Goal: Communication & Community: Answer question/provide support

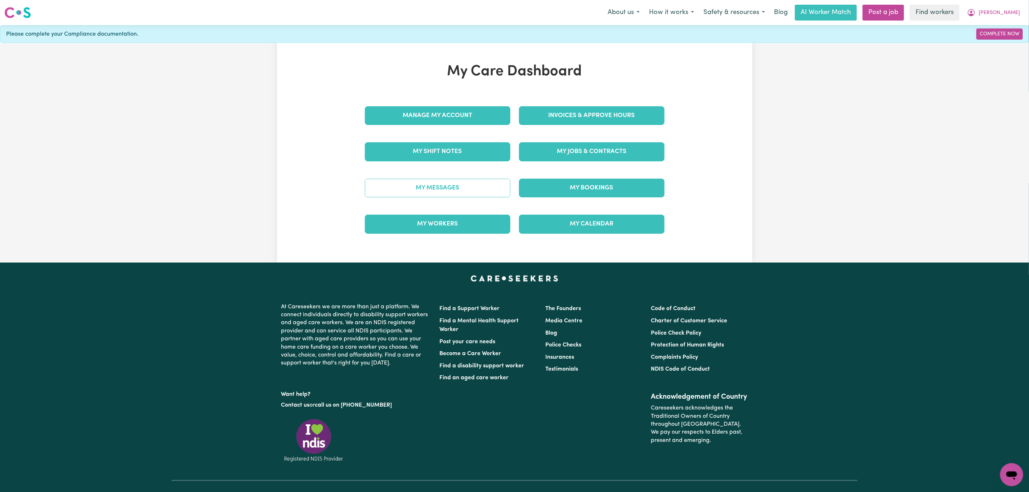
click at [443, 180] on link "My Messages" at bounding box center [437, 188] width 145 height 19
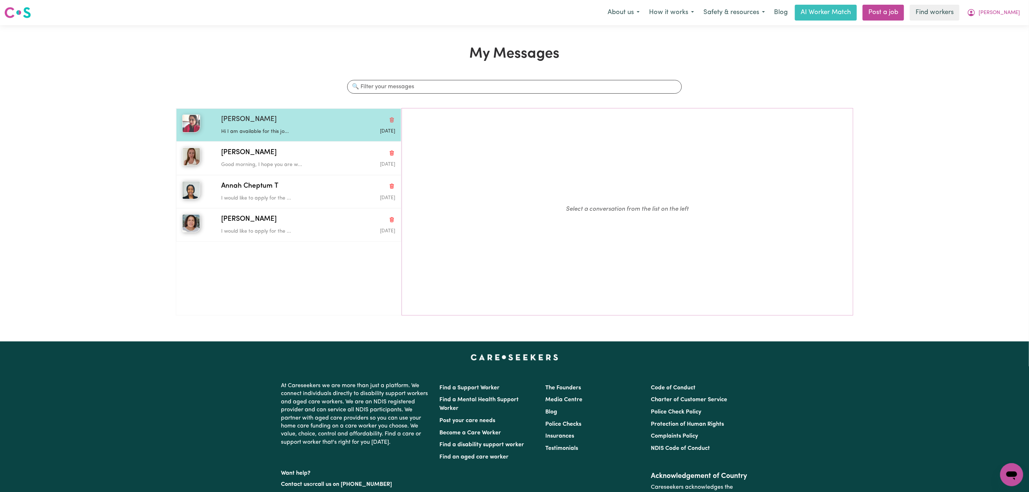
drag, startPoint x: 269, startPoint y: 122, endPoint x: 275, endPoint y: 127, distance: 7.5
click at [269, 122] on div "[PERSON_NAME]" at bounding box center [308, 120] width 174 height 10
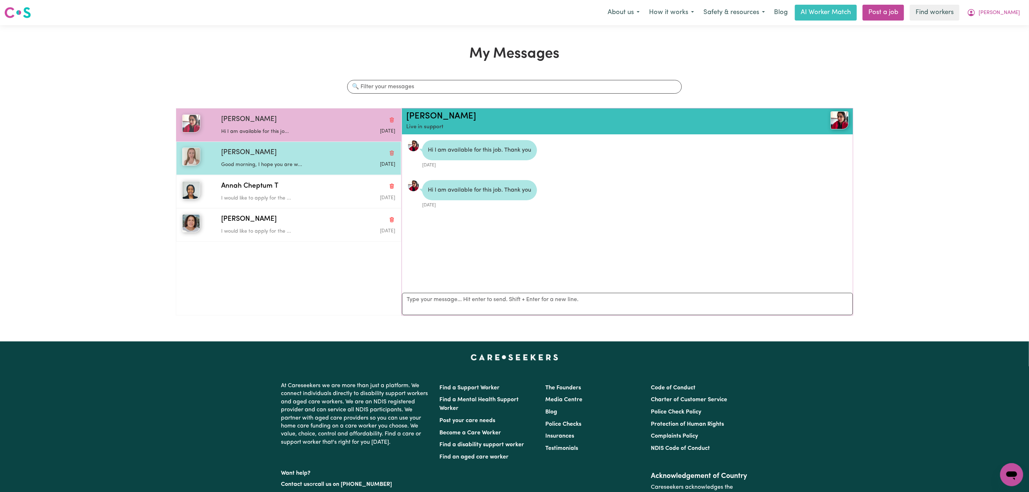
scroll to position [5, 0]
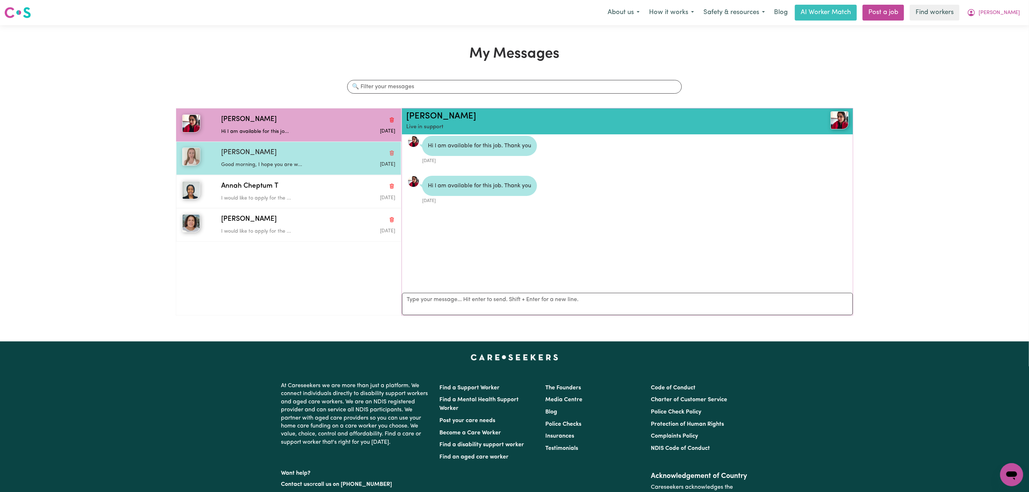
click at [274, 167] on p "Good morning, I hope you are w..." at bounding box center [279, 165] width 116 height 8
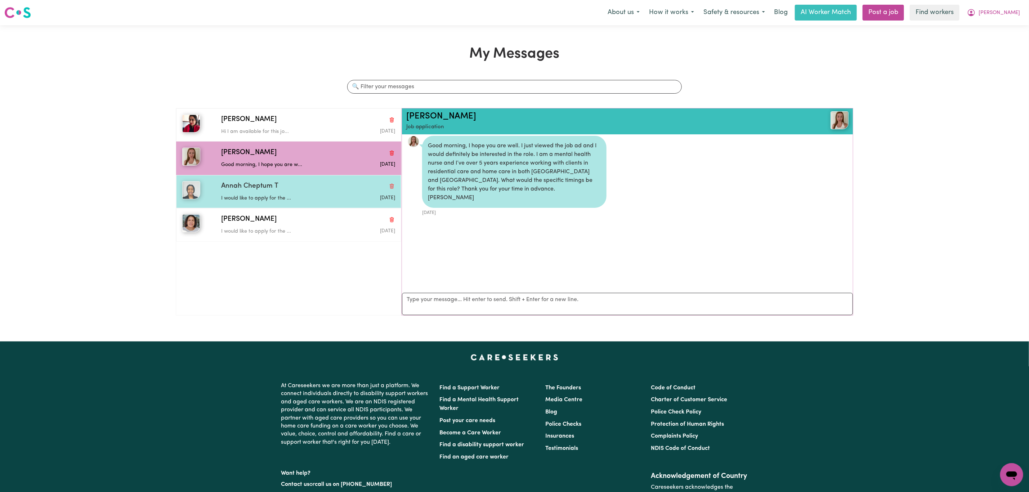
click at [283, 199] on p "I would like to apply for the ..." at bounding box center [279, 198] width 116 height 8
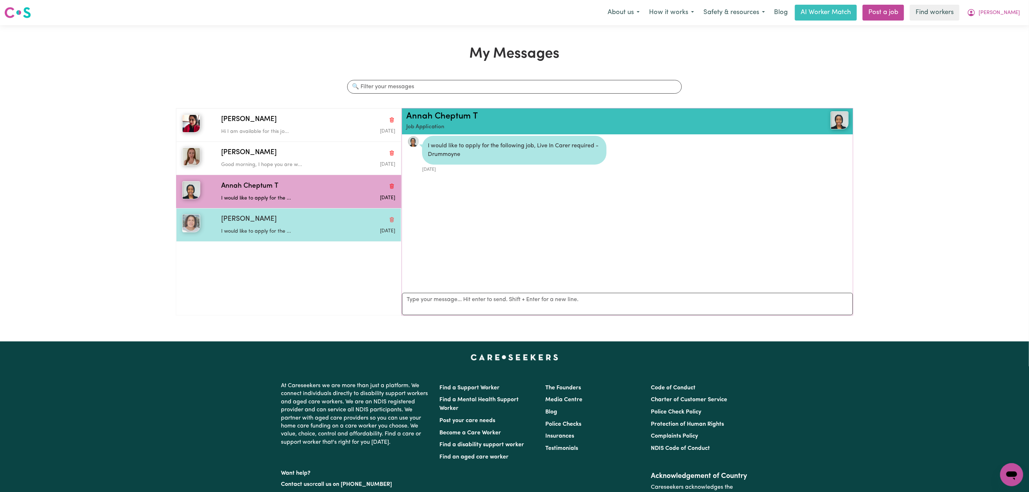
click at [288, 224] on div "[PERSON_NAME]" at bounding box center [308, 219] width 174 height 10
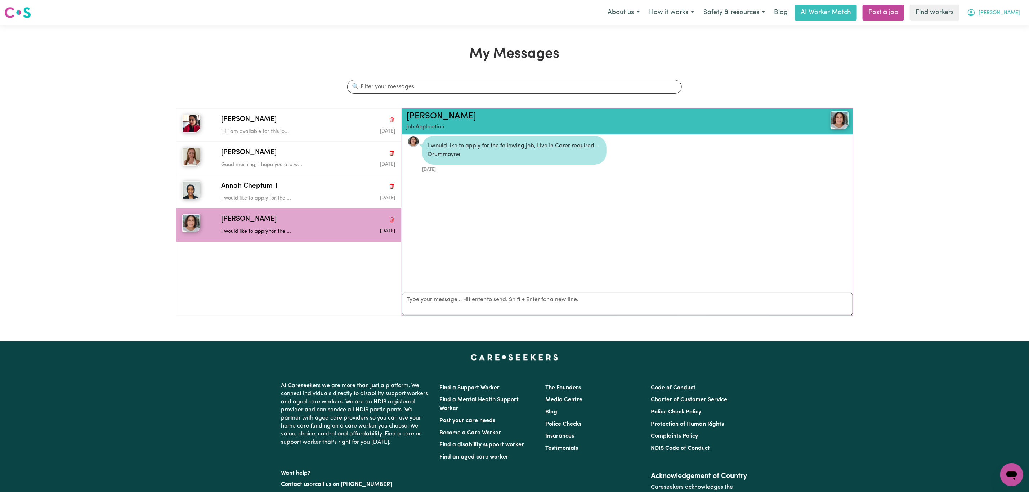
click at [1004, 14] on span "[PERSON_NAME]" at bounding box center [998, 13] width 41 height 8
click at [990, 43] on link "Logout" at bounding box center [995, 42] width 57 height 14
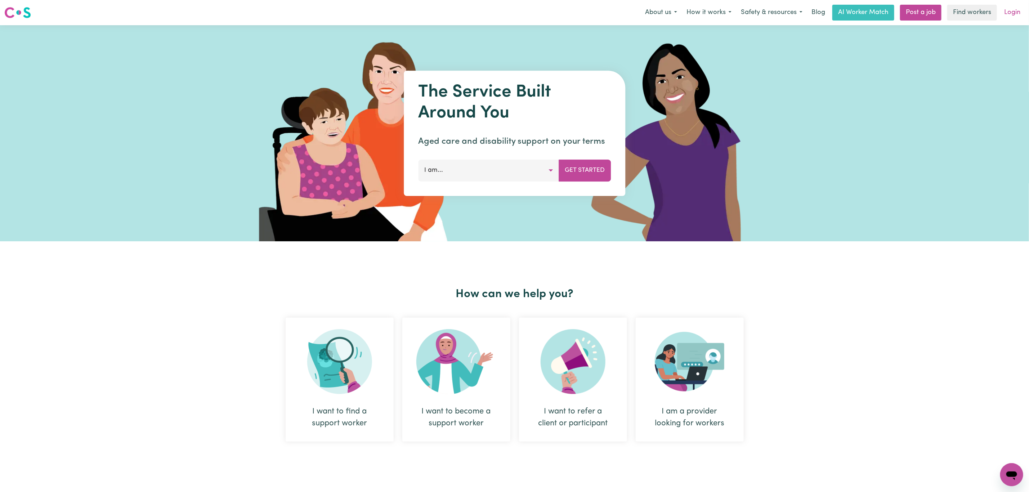
click at [1022, 12] on link "Login" at bounding box center [1012, 13] width 25 height 16
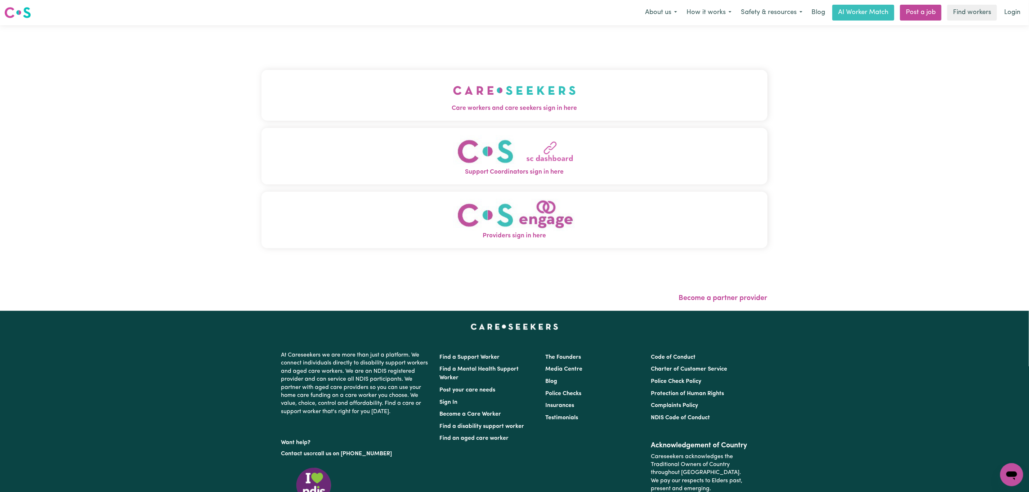
click at [474, 93] on button "Care workers and care seekers sign in here" at bounding box center [514, 95] width 506 height 50
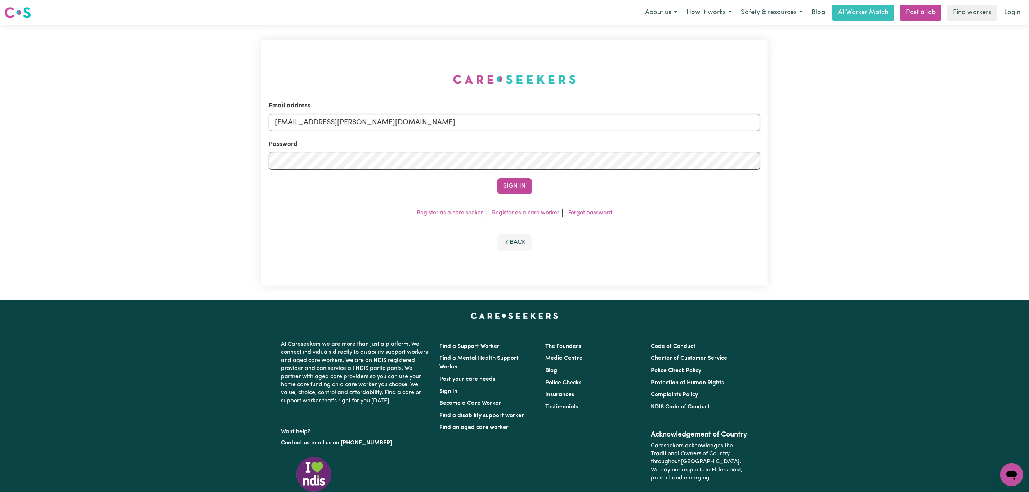
click at [413, 140] on div "Password" at bounding box center [515, 155] width 492 height 30
drag, startPoint x: 530, startPoint y: 112, endPoint x: 601, endPoint y: 95, distance: 72.8
click at [600, 95] on div "Email address [EMAIL_ADDRESS][PERSON_NAME][DOMAIN_NAME] Password Sign In Regist…" at bounding box center [514, 163] width 506 height 246
type input "superuser~[EMAIL_ADDRESS][DOMAIN_NAME]"
click at [506, 183] on button "Sign In" at bounding box center [514, 186] width 35 height 16
